Goal: Task Accomplishment & Management: Manage account settings

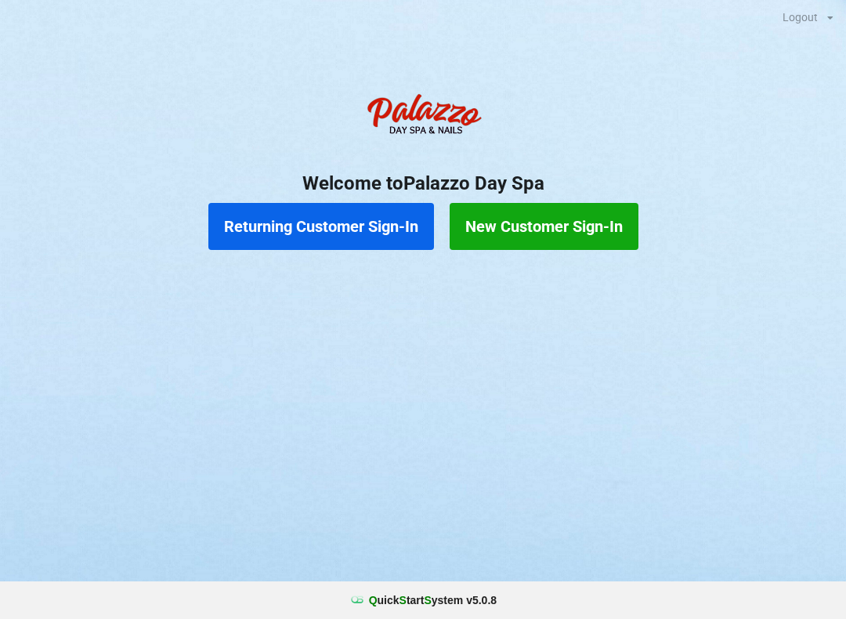
click at [330, 234] on button "Returning Customer Sign-In" at bounding box center [321, 226] width 226 height 47
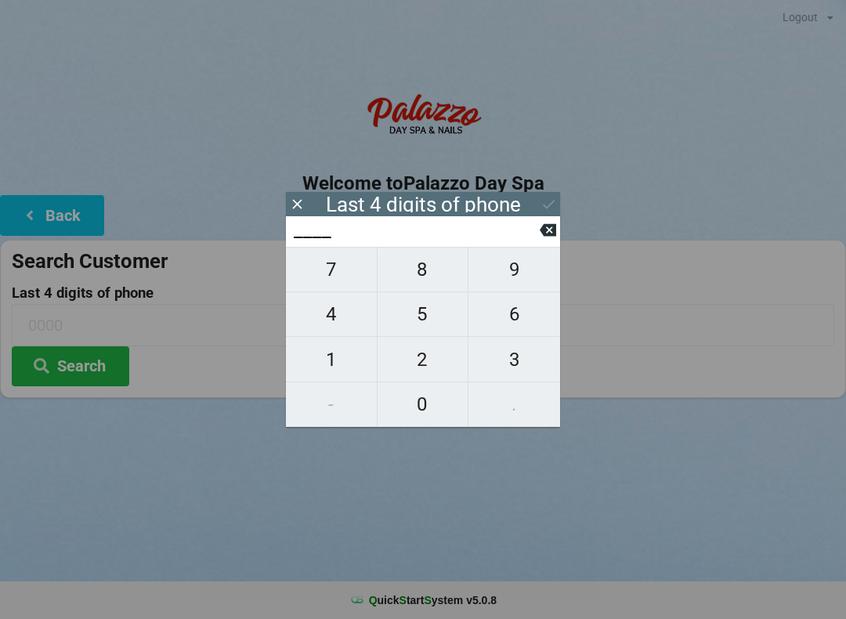
click at [432, 417] on span "0" at bounding box center [422, 404] width 91 height 33
type input "0___"
click at [500, 280] on span "9" at bounding box center [514, 269] width 92 height 33
type input "09__"
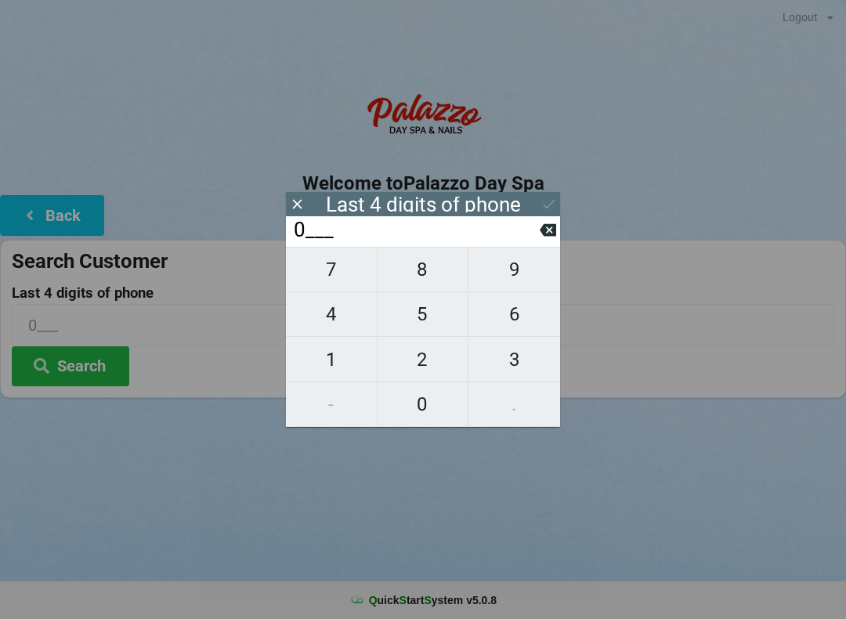
type input "09__"
click at [537, 243] on input "09__" at bounding box center [415, 230] width 247 height 25
click at [496, 375] on span "3" at bounding box center [514, 359] width 92 height 33
type input "093_"
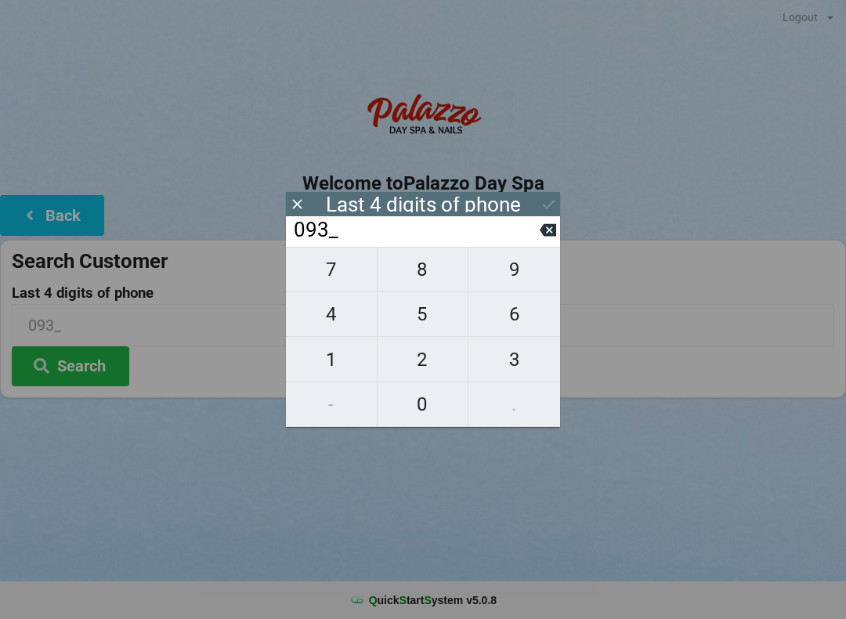
click at [533, 243] on input "093_" at bounding box center [415, 230] width 247 height 25
click at [546, 237] on icon at bounding box center [548, 230] width 16 height 13
click at [543, 231] on icon at bounding box center [548, 230] width 16 height 13
click at [502, 362] on span "3" at bounding box center [514, 359] width 92 height 33
type input "03__"
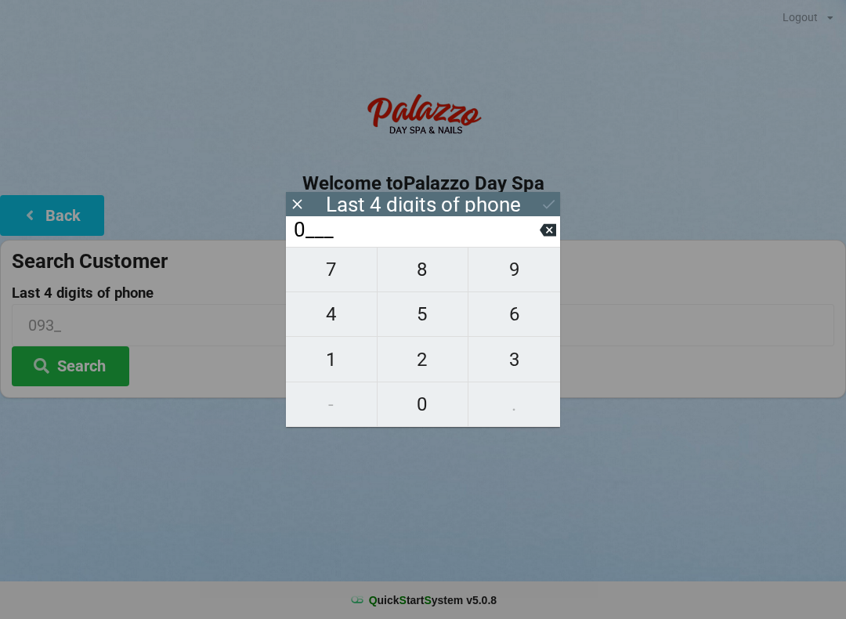
type input "03__"
click at [339, 358] on span "1" at bounding box center [331, 359] width 91 height 33
type input "031_"
click at [341, 276] on span "7" at bounding box center [331, 269] width 91 height 33
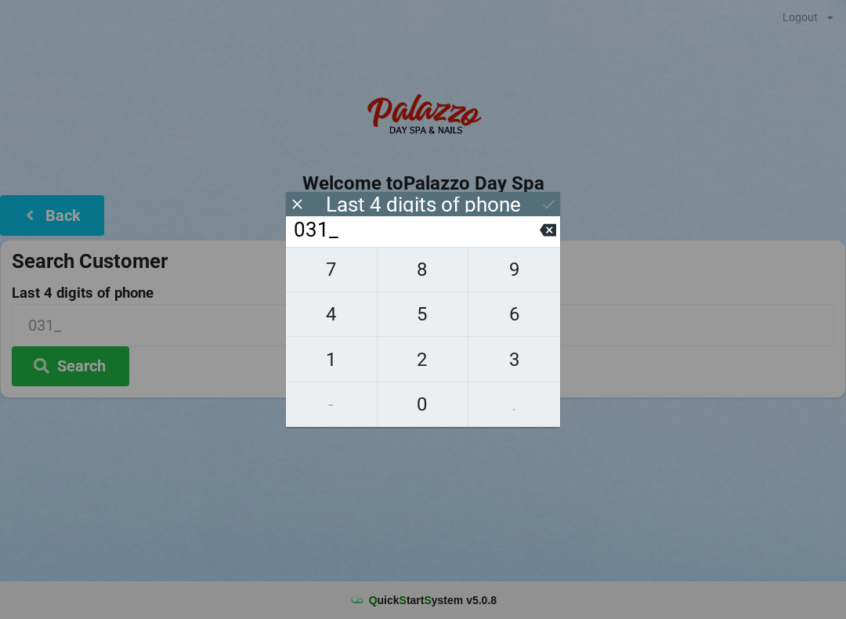
type input "0317"
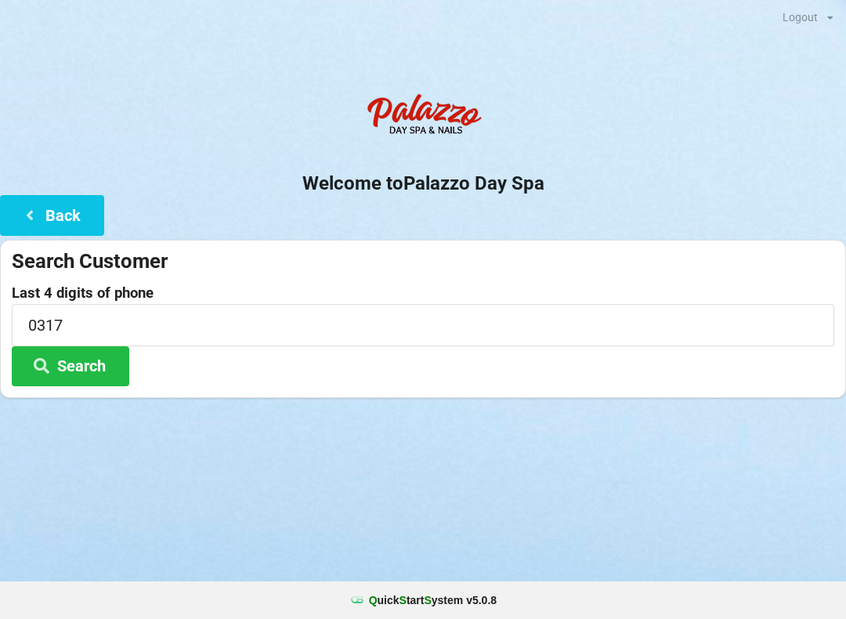
click at [194, 398] on div at bounding box center [423, 417] width 846 height 39
click at [102, 359] on button "Search" at bounding box center [70, 366] width 117 height 40
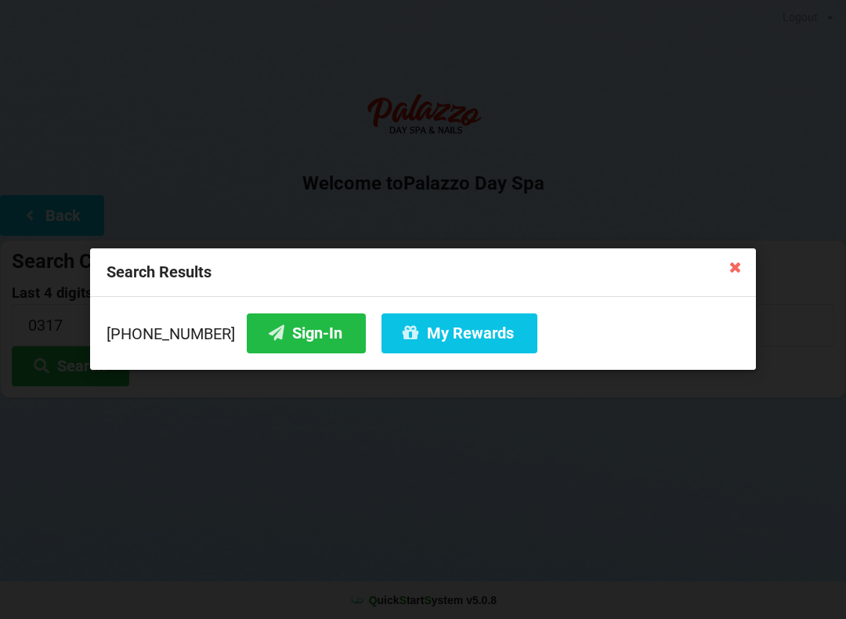
click at [273, 334] on button "Sign-In" at bounding box center [306, 333] width 119 height 40
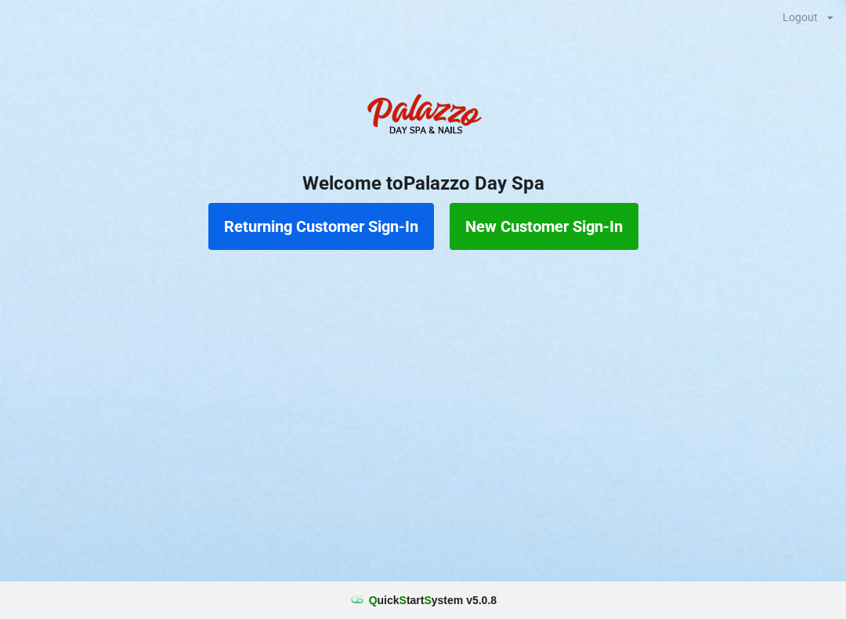
click at [293, 237] on button "Returning Customer Sign-In" at bounding box center [321, 226] width 226 height 47
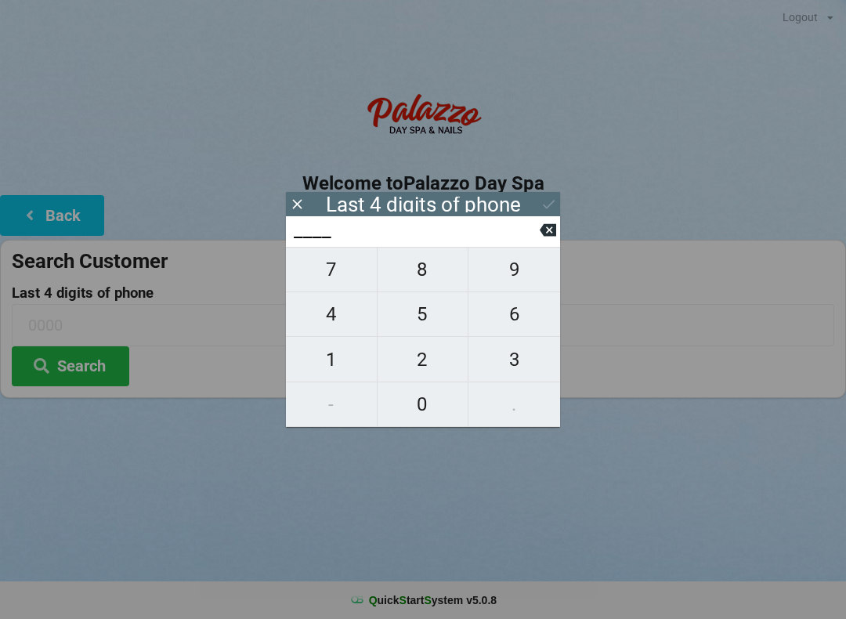
click at [437, 359] on span "2" at bounding box center [422, 359] width 91 height 33
type input "2___"
click at [425, 323] on span "5" at bounding box center [422, 314] width 91 height 33
type input "25__"
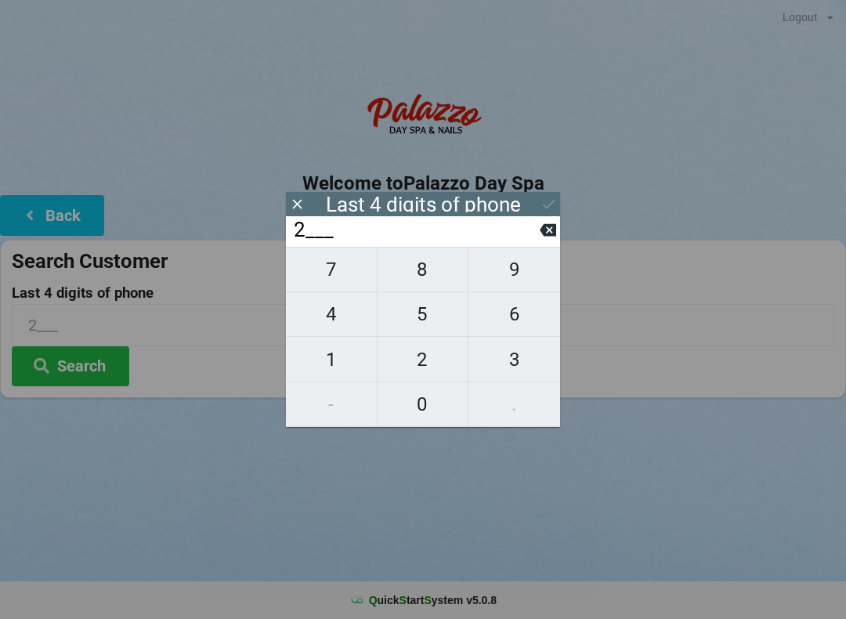
type input "25__"
click at [536, 363] on span "3" at bounding box center [514, 359] width 92 height 33
type input "253_"
click at [338, 360] on span "1" at bounding box center [331, 359] width 91 height 33
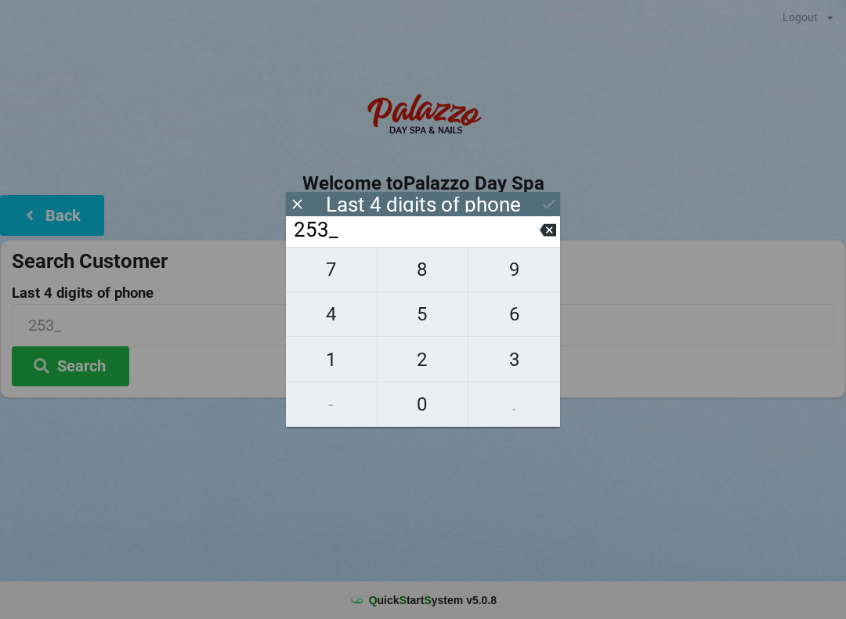
type input "2531"
click at [547, 201] on icon at bounding box center [548, 204] width 16 height 16
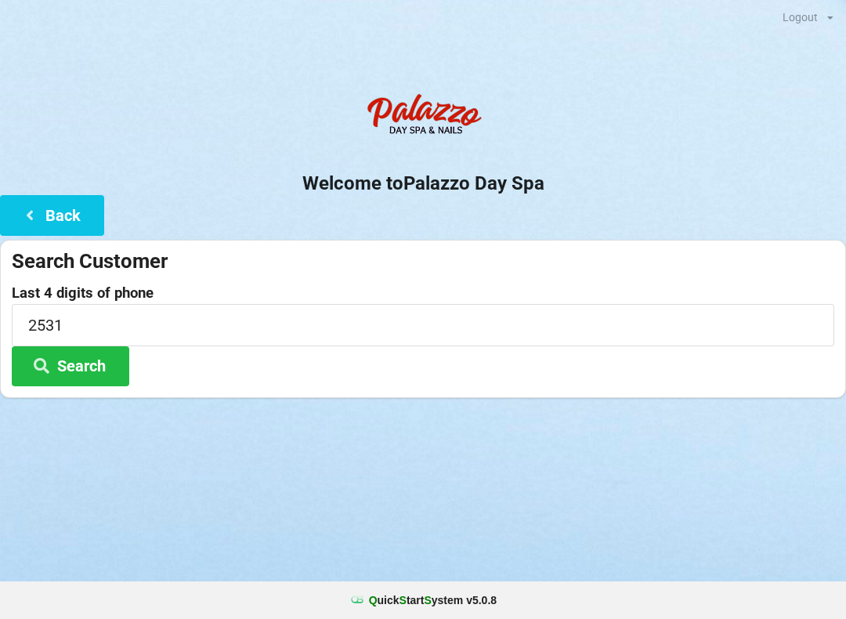
click at [73, 363] on button "Search" at bounding box center [70, 366] width 117 height 40
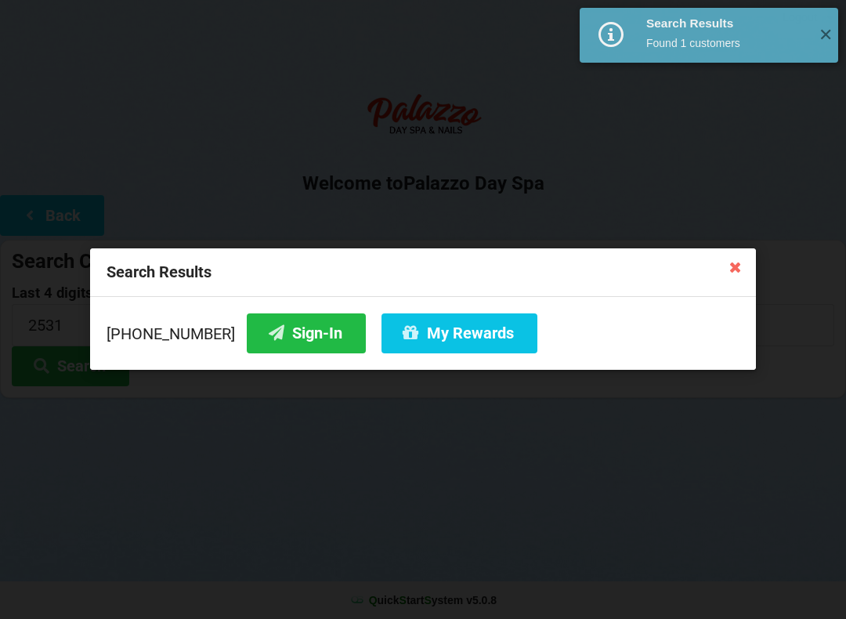
click at [424, 336] on button "My Rewards" at bounding box center [459, 333] width 156 height 40
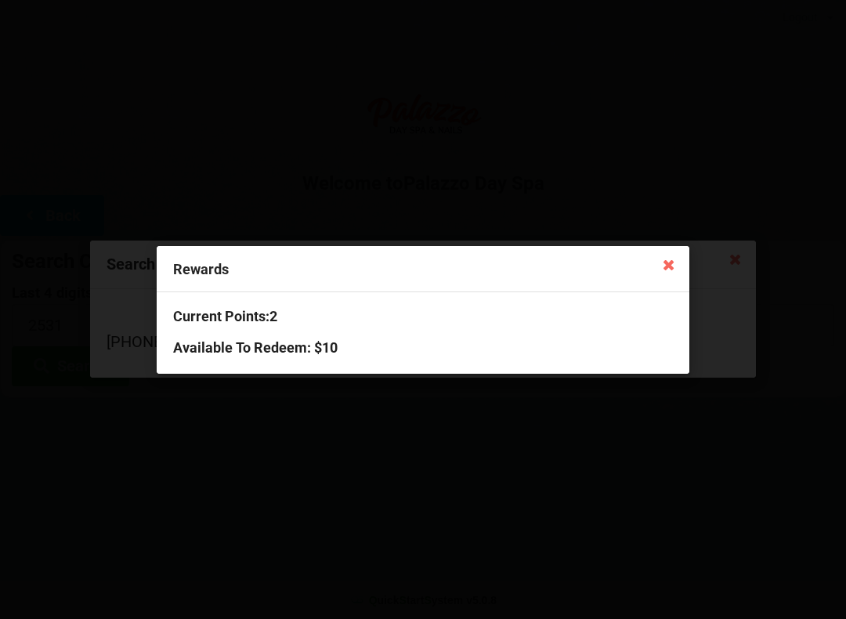
click at [663, 266] on icon at bounding box center [668, 263] width 25 height 25
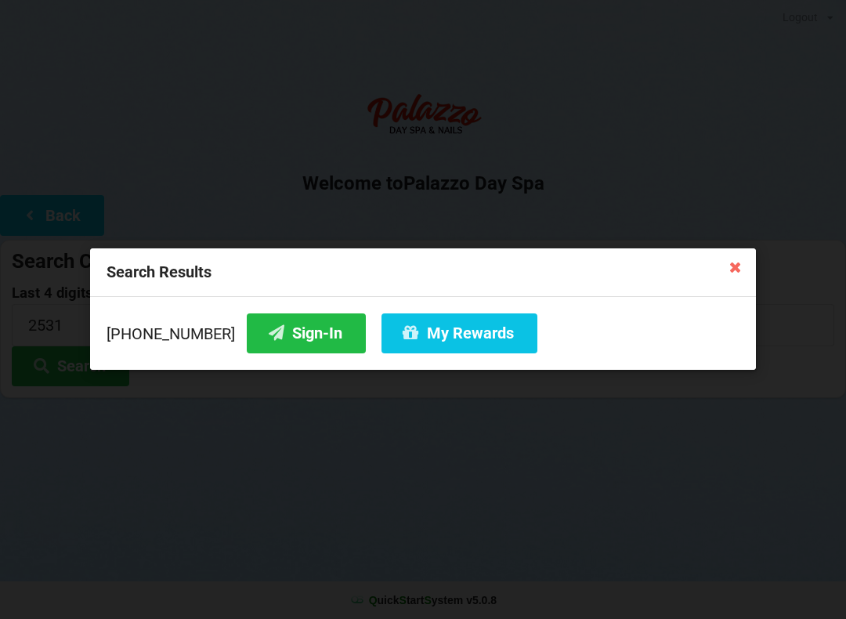
click at [262, 317] on button "Sign-In" at bounding box center [306, 333] width 119 height 40
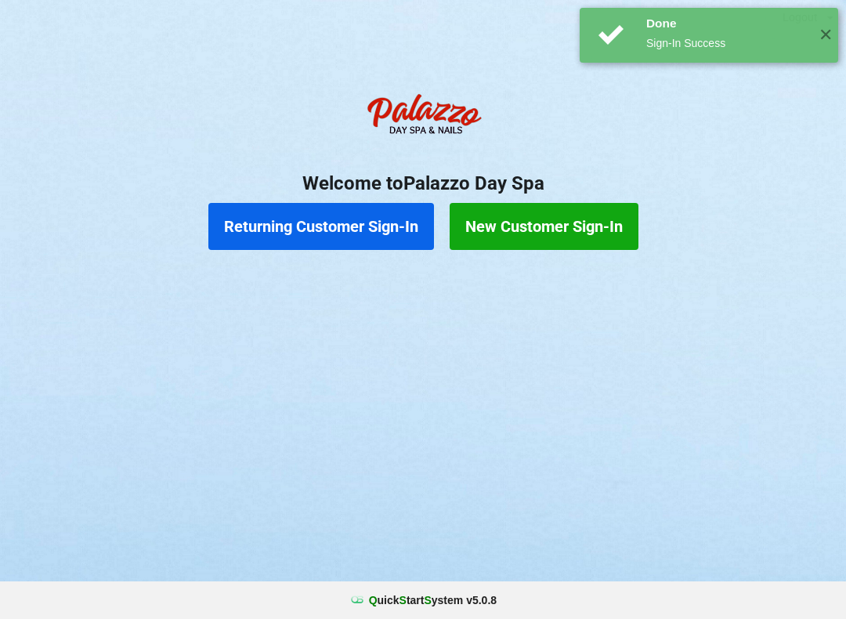
click at [287, 224] on button "Returning Customer Sign-In" at bounding box center [321, 226] width 226 height 47
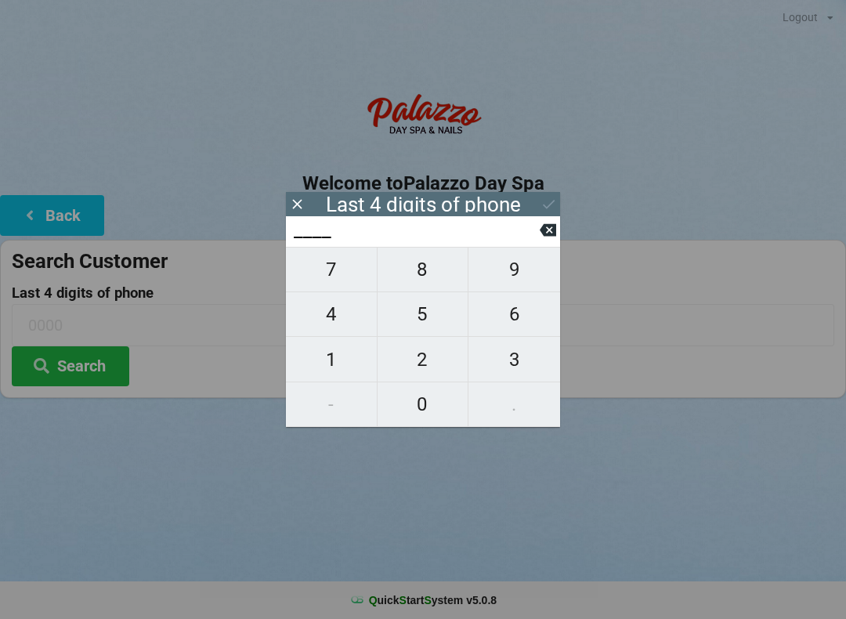
click at [496, 352] on span "3" at bounding box center [514, 359] width 92 height 33
type input "3___"
click at [338, 312] on span "4" at bounding box center [331, 314] width 91 height 33
type input "34__"
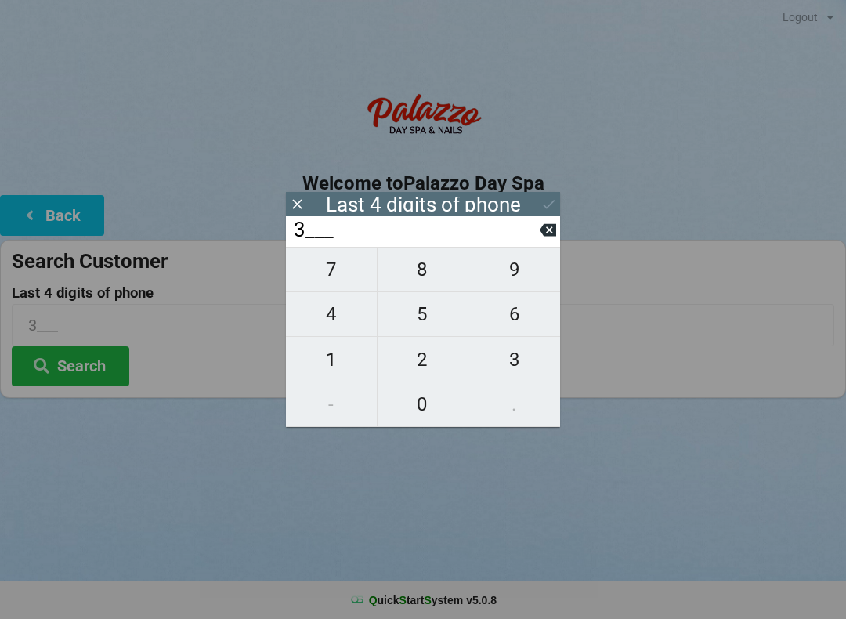
type input "34__"
click at [320, 274] on span "7" at bounding box center [331, 269] width 91 height 33
type input "347_"
click at [504, 311] on span "6" at bounding box center [514, 314] width 92 height 33
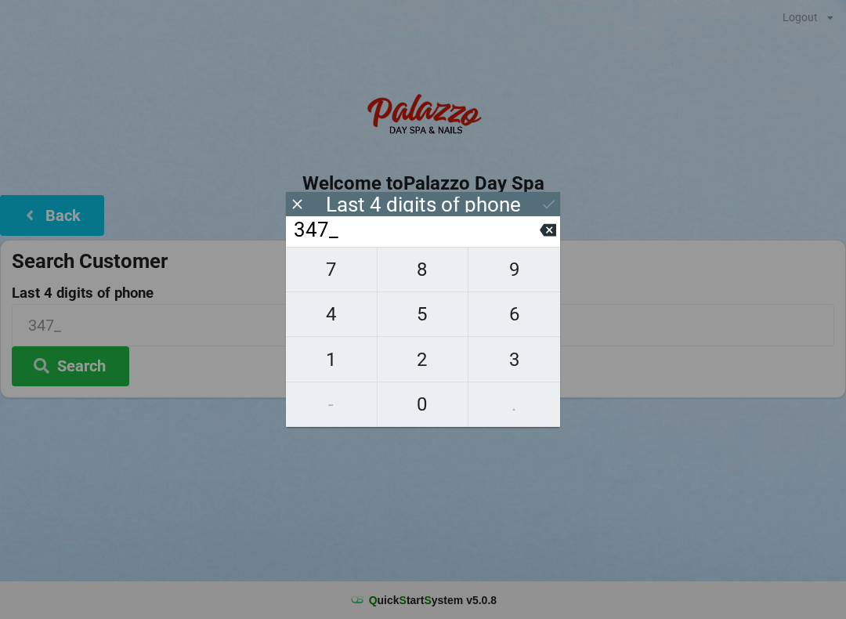
type input "3476"
click at [507, 363] on div "7 8 9 4 5 6 1 2 3 - 0 ." at bounding box center [423, 337] width 274 height 180
click at [551, 229] on icon at bounding box center [548, 230] width 16 height 16
click at [540, 233] on icon at bounding box center [548, 230] width 16 height 16
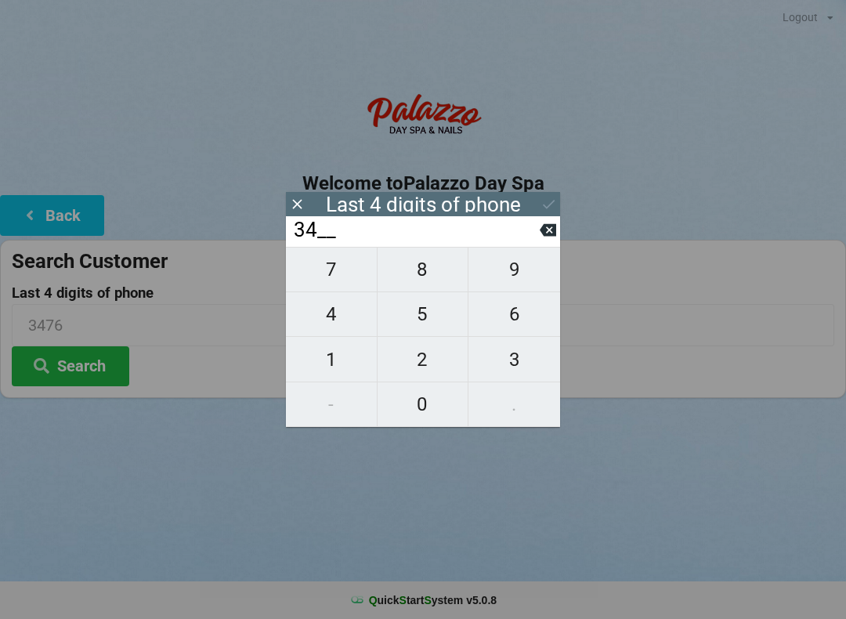
click at [554, 237] on icon at bounding box center [548, 230] width 16 height 13
click at [320, 272] on span "7" at bounding box center [331, 269] width 91 height 33
type input "37__"
click at [324, 273] on span "7" at bounding box center [331, 269] width 91 height 33
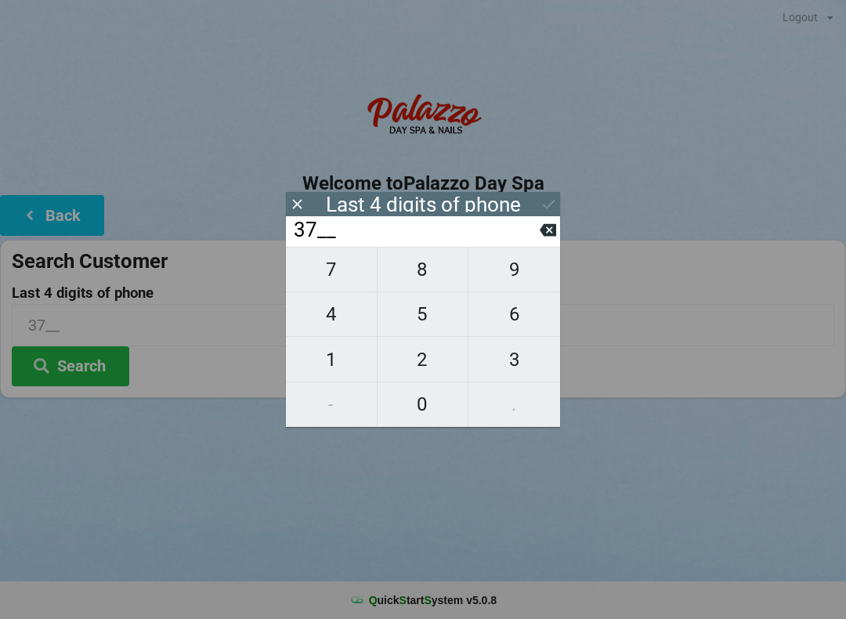
type input "377_"
click at [510, 268] on span "9" at bounding box center [514, 269] width 92 height 33
type input "3779"
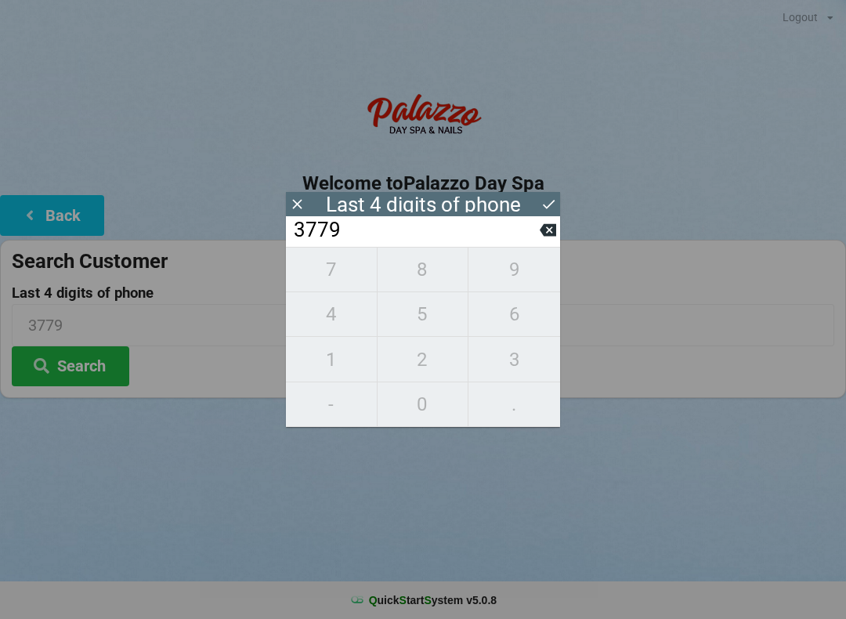
click at [555, 200] on icon at bounding box center [548, 204] width 16 height 16
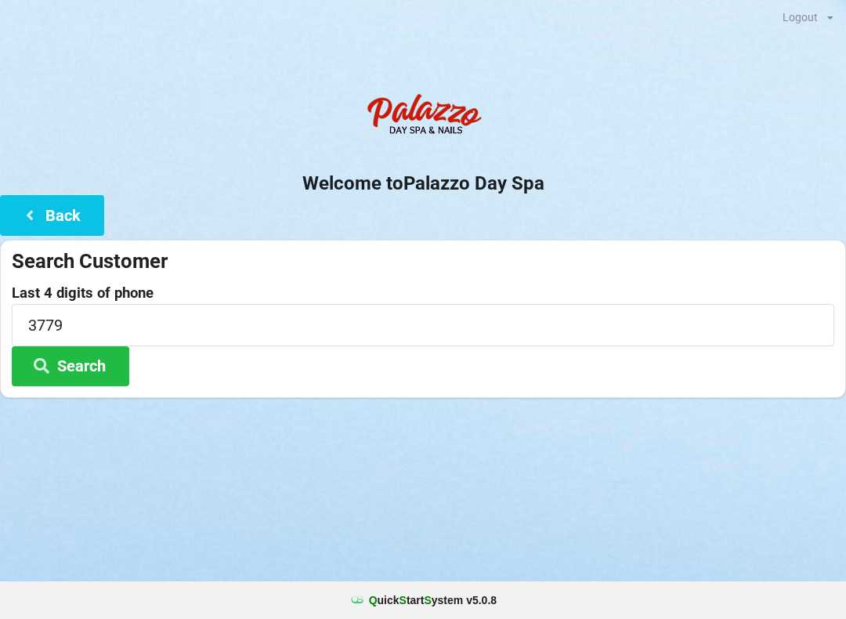
click at [25, 362] on button "Search" at bounding box center [70, 366] width 117 height 40
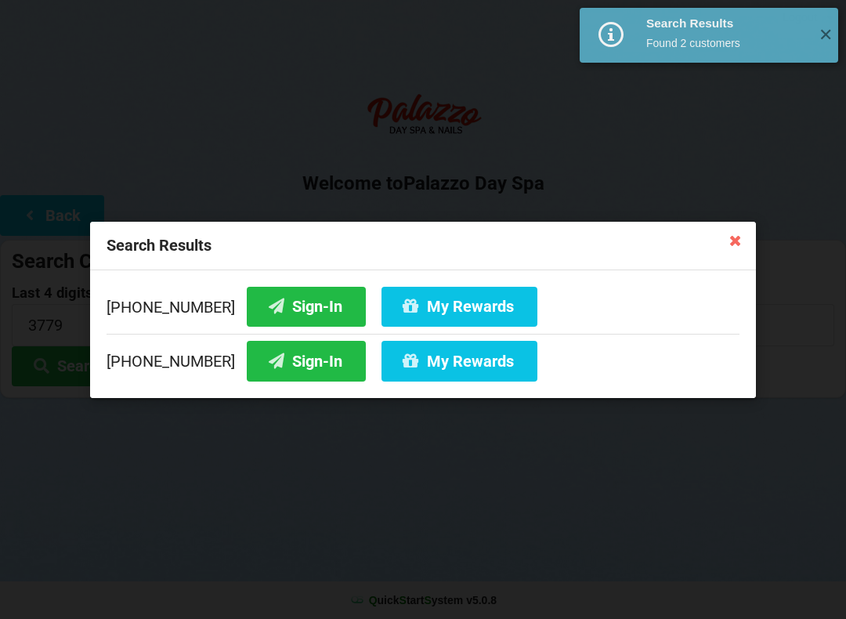
click at [265, 299] on button "Sign-In" at bounding box center [306, 306] width 119 height 40
